Goal: Book appointment/travel/reservation

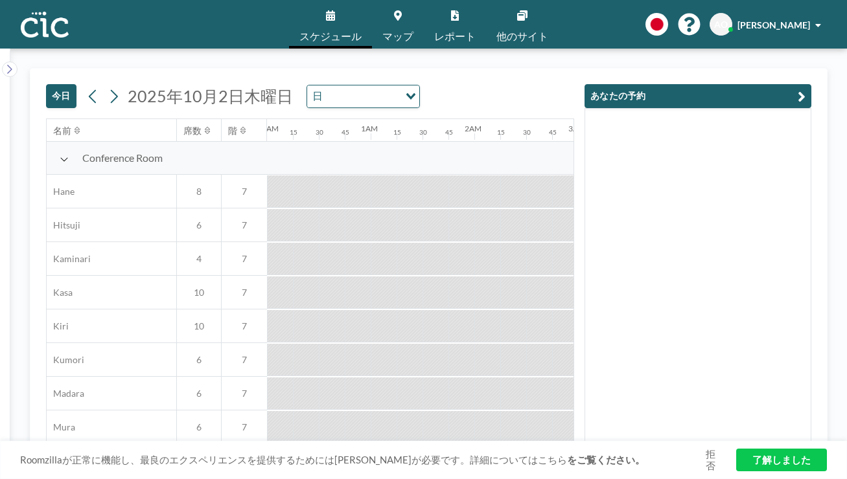
click at [352, 16] on link "スケジュール" at bounding box center [330, 24] width 83 height 49
click at [335, 15] on icon at bounding box center [330, 15] width 9 height 10
click at [344, 31] on span "スケジュール" at bounding box center [330, 36] width 62 height 10
click at [737, 455] on link "了解しました" at bounding box center [781, 460] width 91 height 23
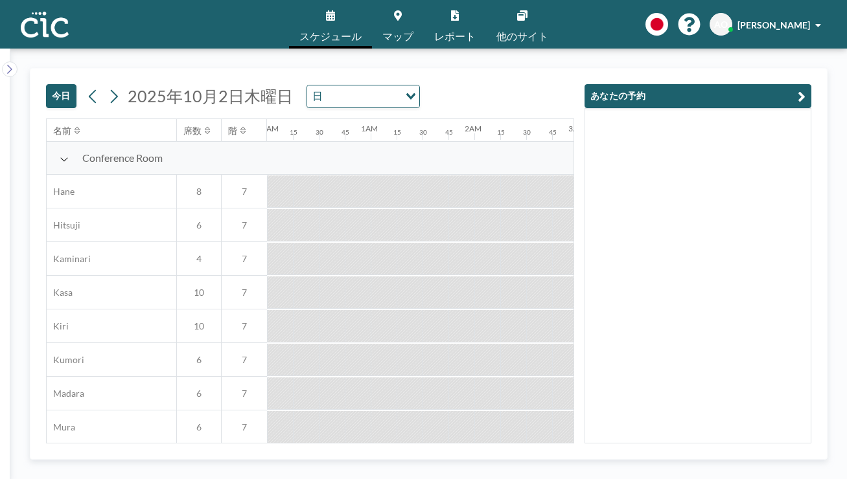
click at [737, 455] on div "[DATE] [DATE] 日 Loading... 名前 席数 階 12AM 15 30 45 1AM 15 30 45 2AM 15 30 45 3AM …" at bounding box center [428, 264] width 797 height 392
click at [345, 243] on div at bounding box center [358, 259] width 26 height 32
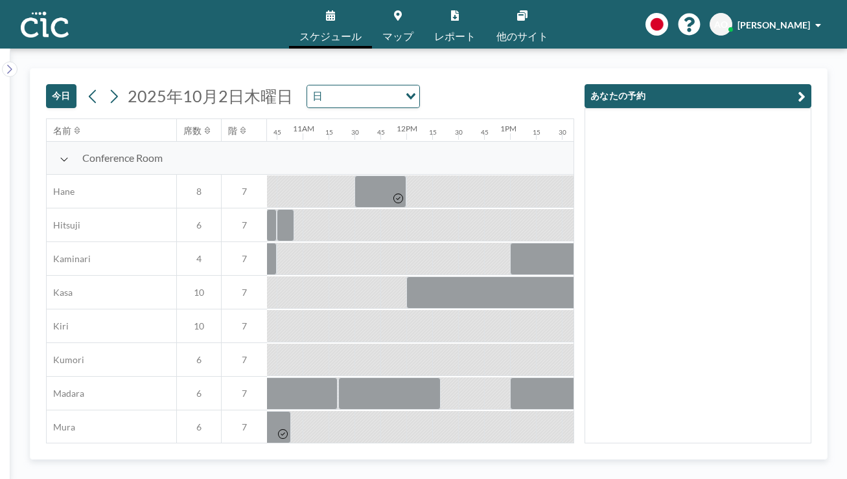
scroll to position [0, 1107]
click at [714, 209] on div at bounding box center [727, 225] width 26 height 32
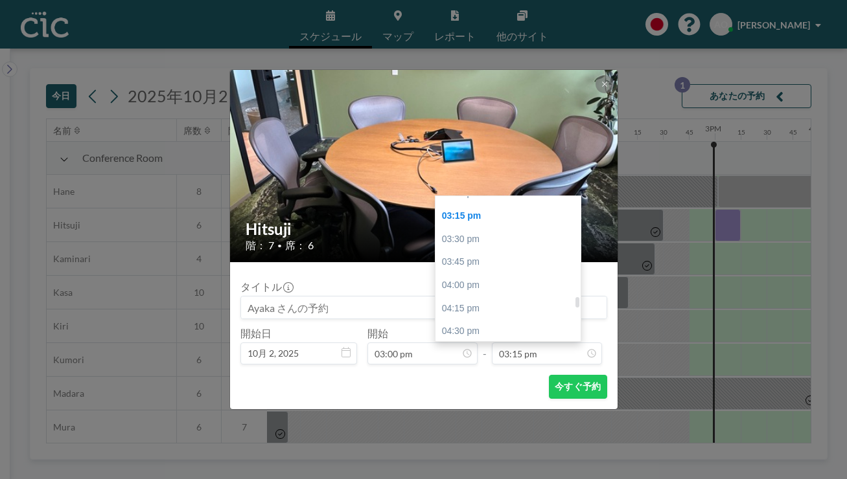
scroll to position [1391, 0]
click at [483, 373] on div "05:00 pm" at bounding box center [507, 384] width 145 height 23
type input "05:00 pm"
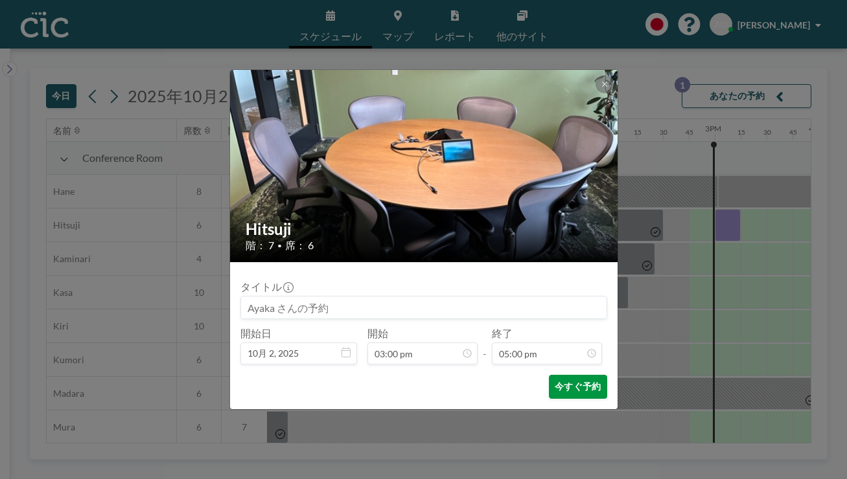
scroll to position [0, 0]
click at [549, 375] on button "今すぐ予約" at bounding box center [578, 387] width 58 height 24
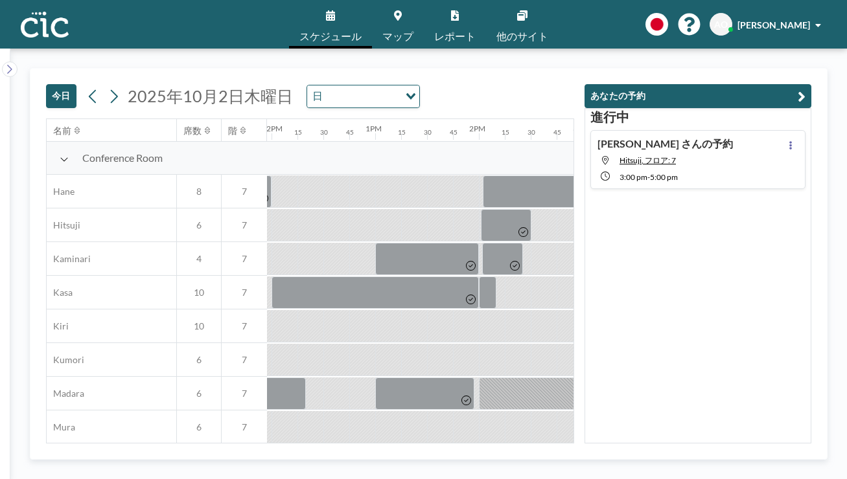
scroll to position [0, 1242]
